Goal: Communication & Community: Connect with others

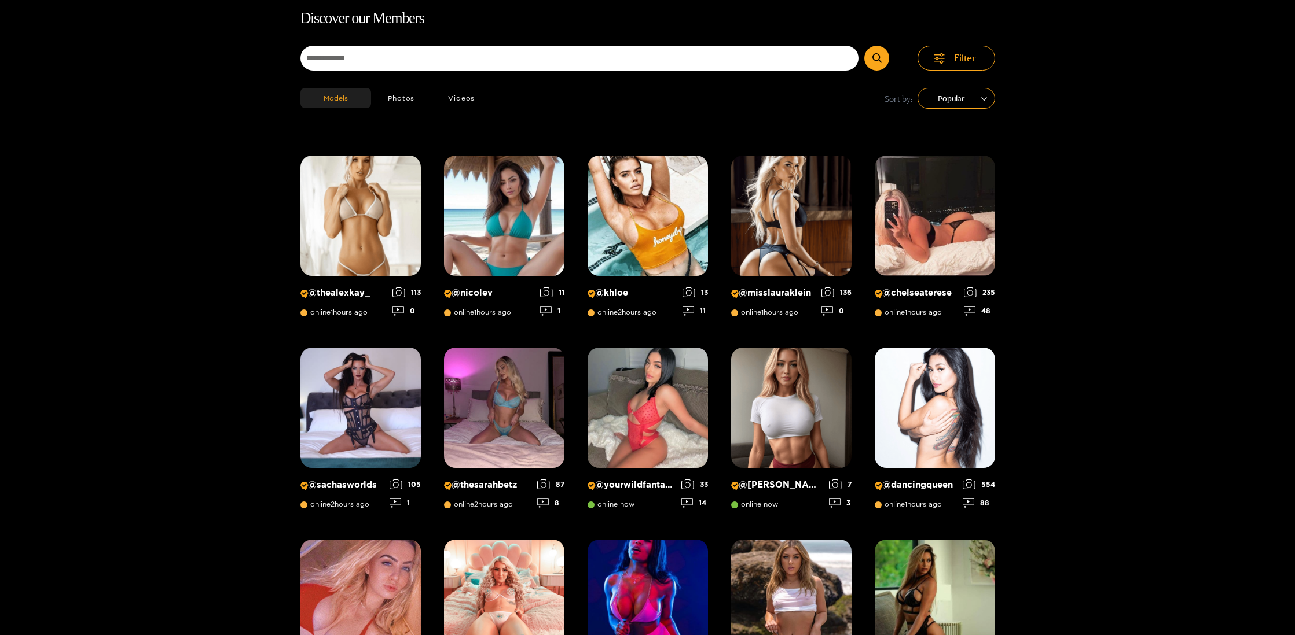
scroll to position [74, 0]
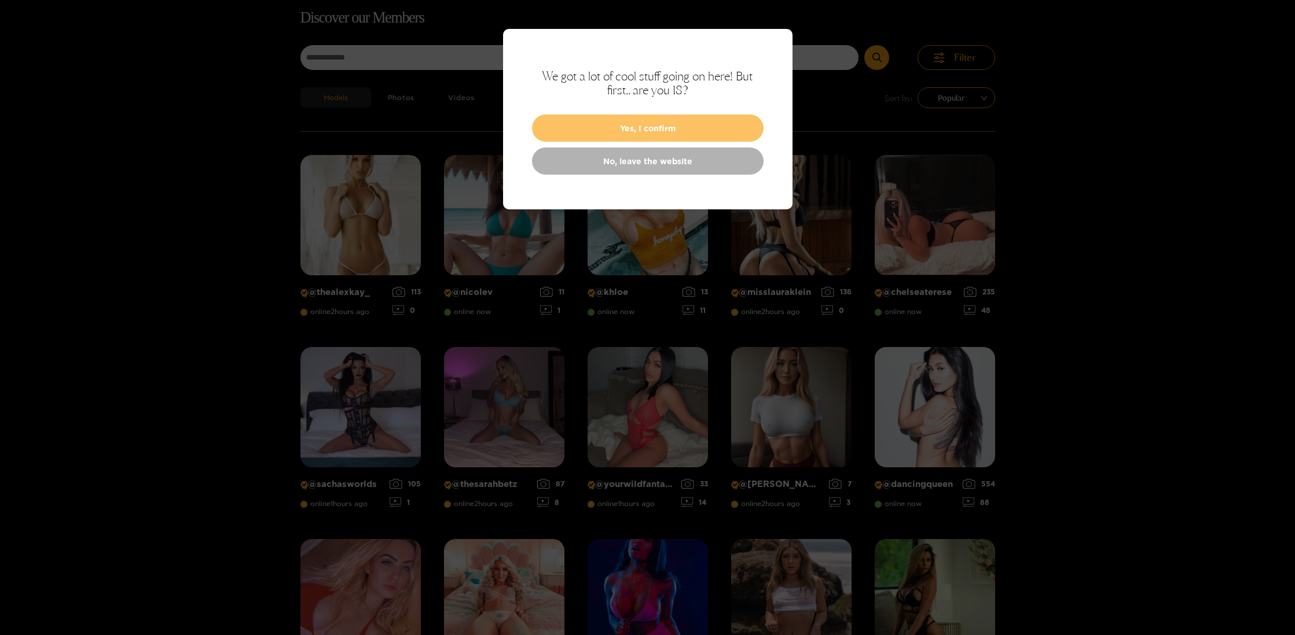
click at [675, 135] on button "Yes, I confirm" at bounding box center [647, 128] width 231 height 27
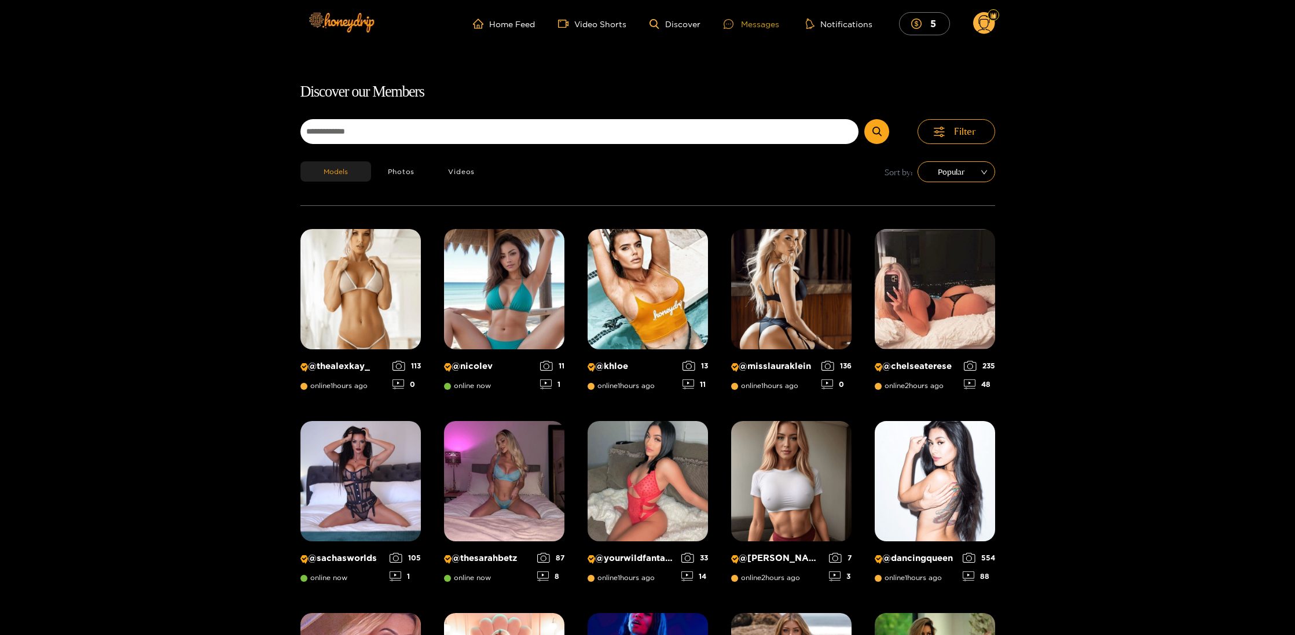
click at [763, 26] on div "Messages" at bounding box center [751, 23] width 56 height 13
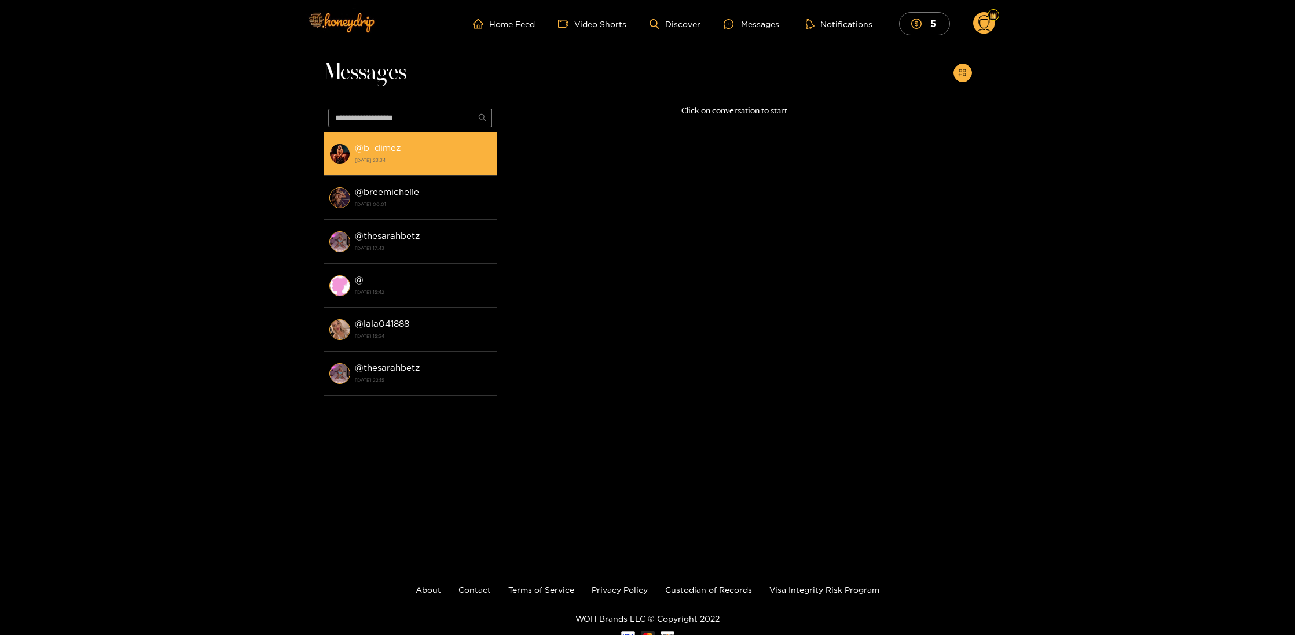
click at [380, 142] on div "@ b_dimez [DATE] 23:34" at bounding box center [423, 154] width 137 height 26
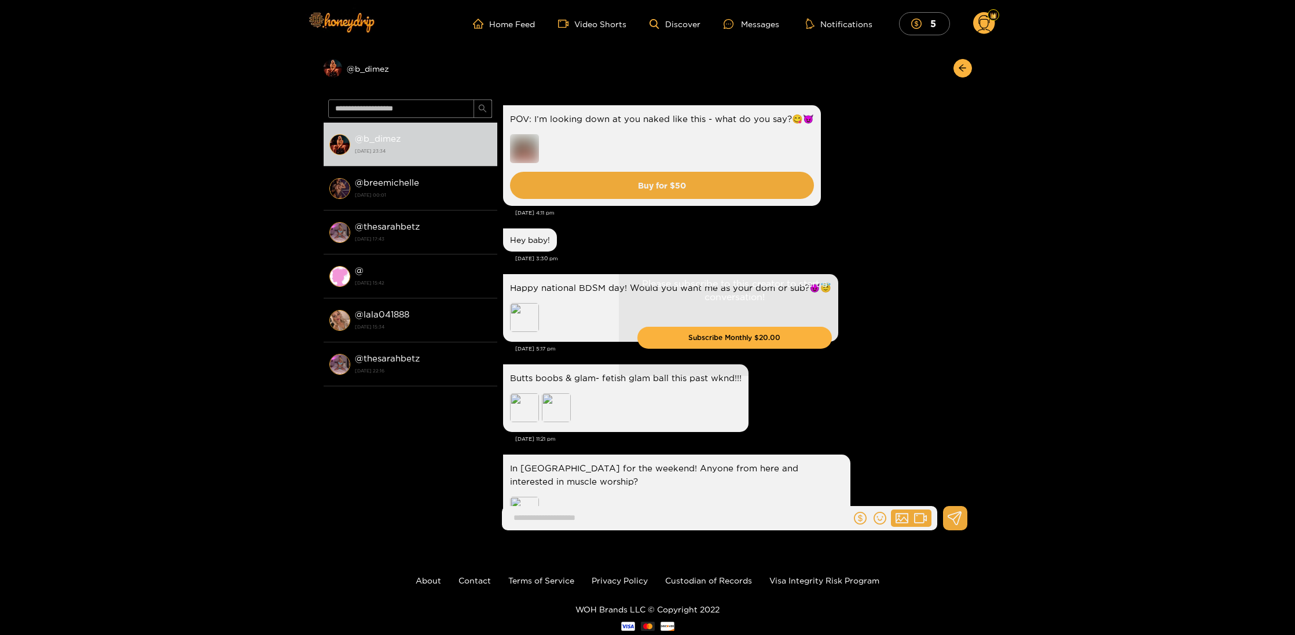
scroll to position [1869, 0]
